Goal: Task Accomplishment & Management: Manage account settings

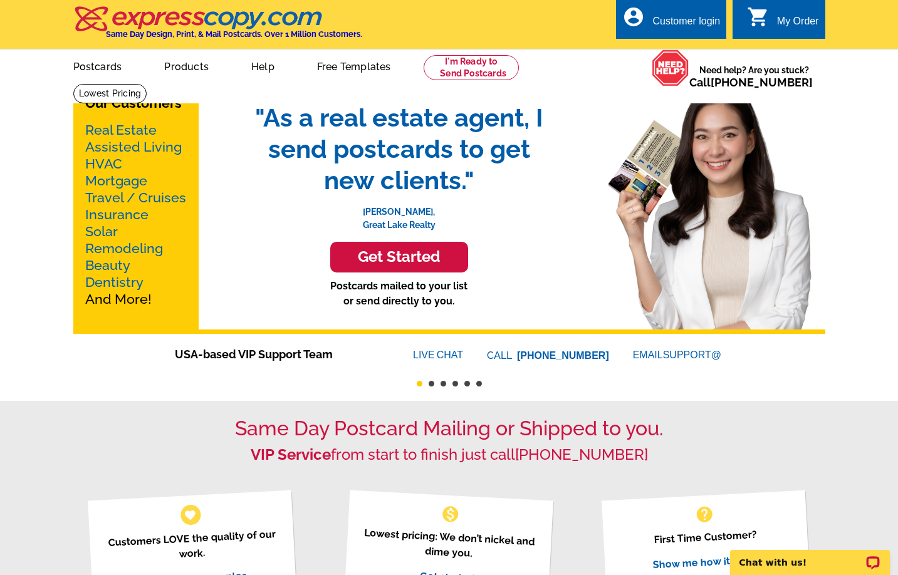
click at [789, 19] on div "My Order" at bounding box center [798, 25] width 42 height 18
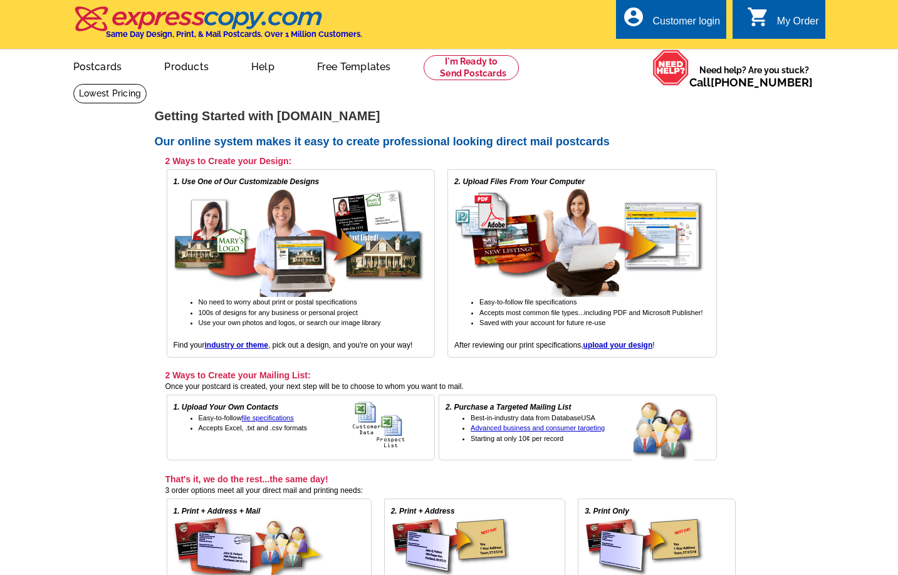
click at [703, 24] on div "Customer login" at bounding box center [686, 25] width 68 height 18
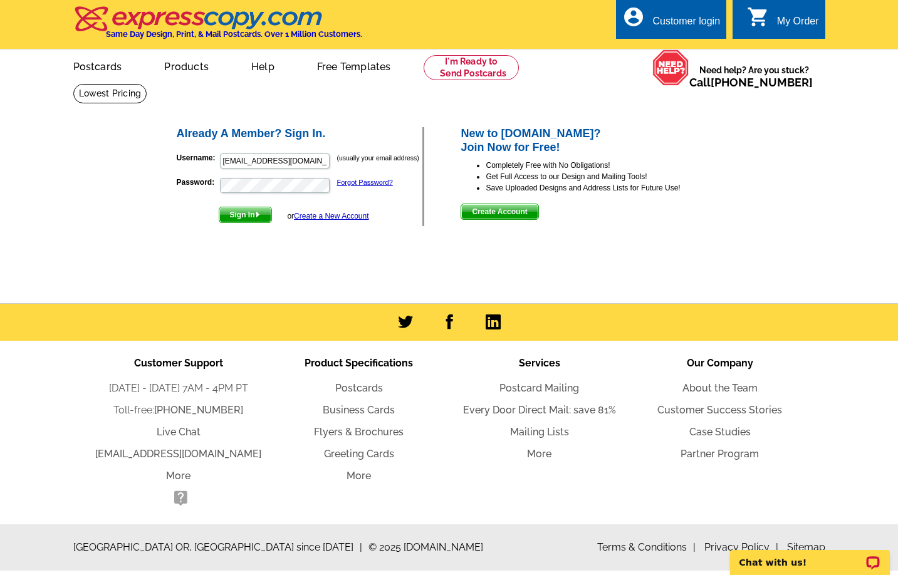
click at [232, 217] on span "Sign In" at bounding box center [245, 214] width 52 height 15
